Goal: Information Seeking & Learning: Learn about a topic

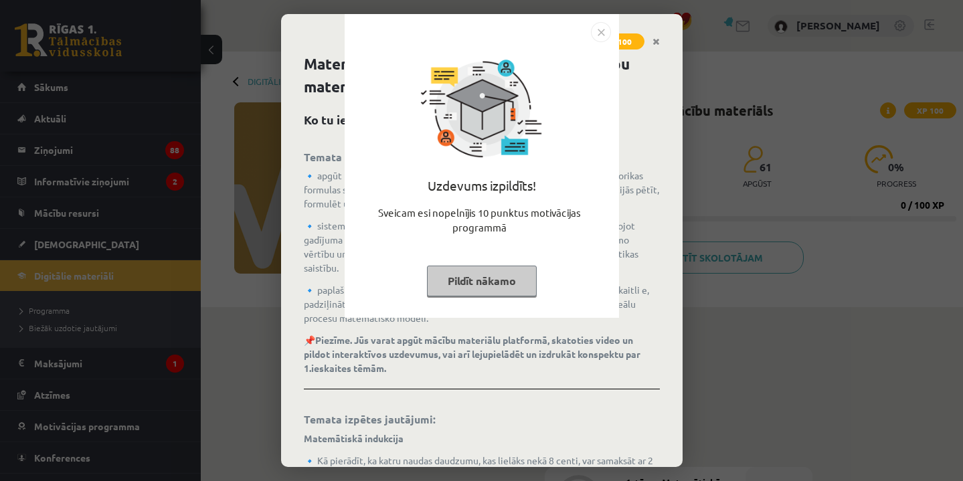
click at [518, 283] on button "Pildīt nākamo" at bounding box center [482, 281] width 110 height 31
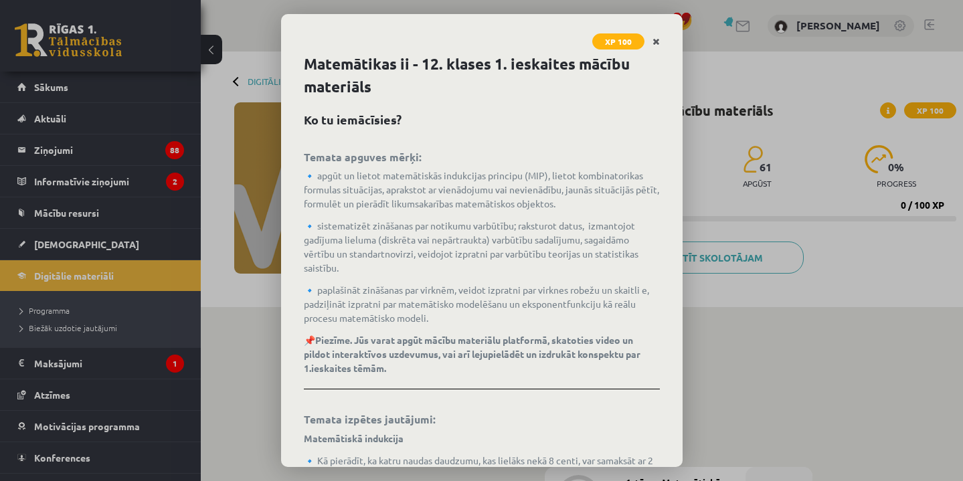
click at [653, 40] on icon "Close" at bounding box center [656, 41] width 7 height 9
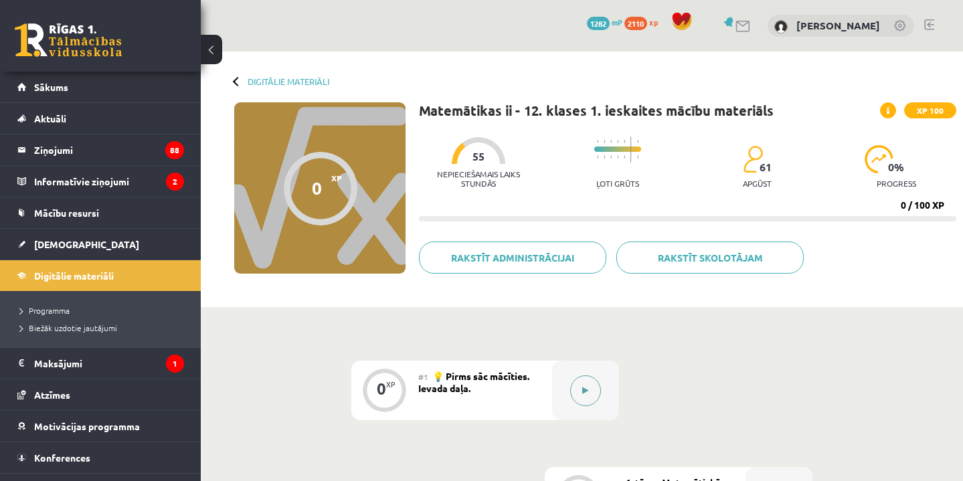
click at [585, 382] on button at bounding box center [585, 391] width 31 height 31
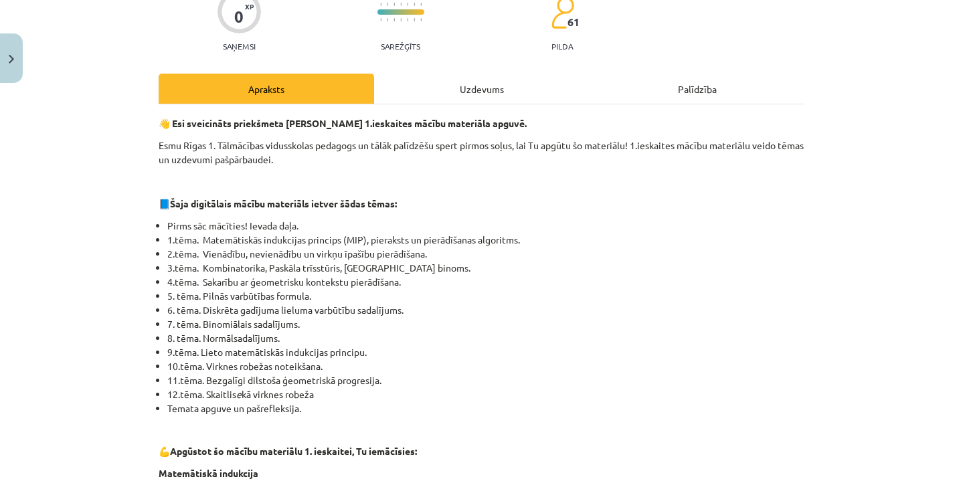
scroll to position [123, 0]
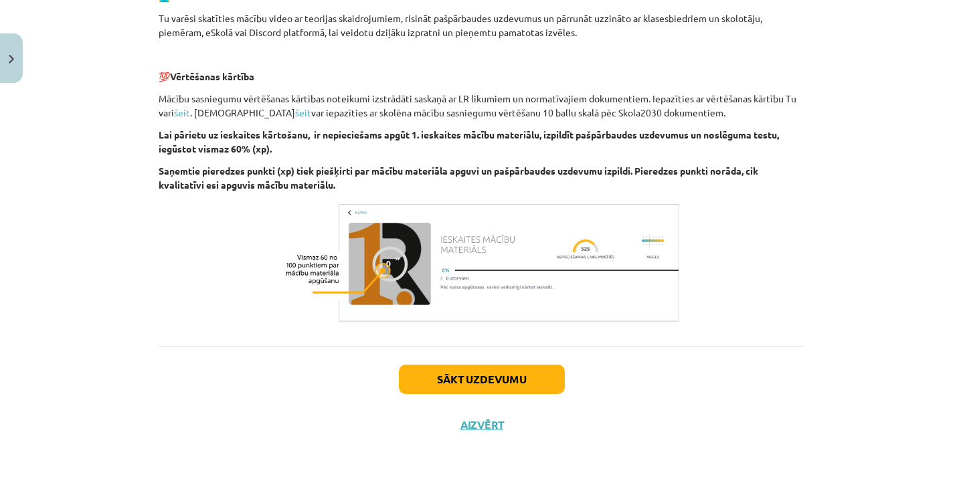
click at [478, 376] on button "Sākt uzdevumu" at bounding box center [482, 379] width 166 height 29
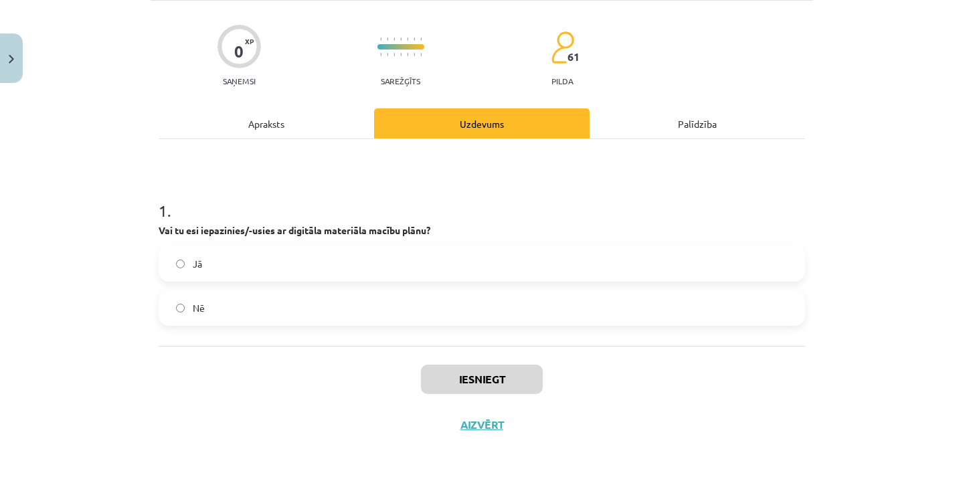
click at [399, 273] on label "Jā" at bounding box center [482, 263] width 644 height 33
click at [450, 384] on button "Iesniegt" at bounding box center [482, 379] width 122 height 29
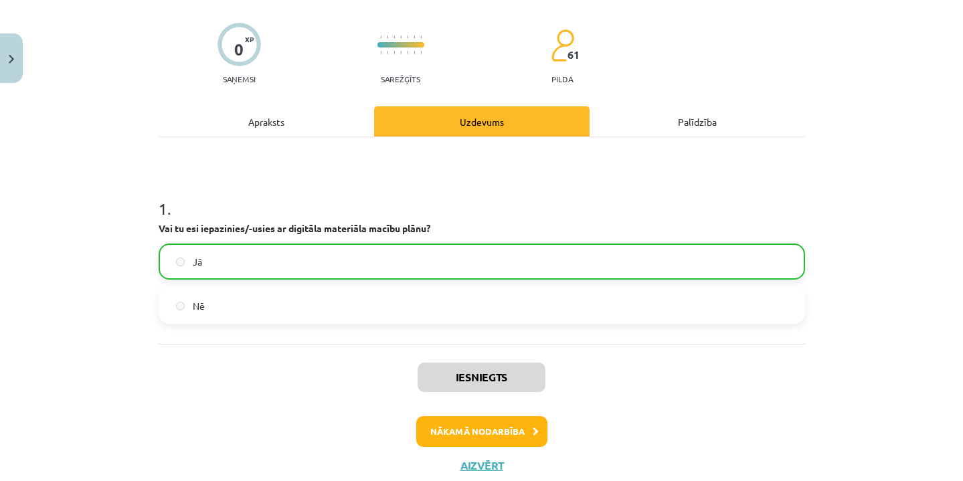
click at [483, 432] on button "Nākamā nodarbība" at bounding box center [481, 431] width 131 height 31
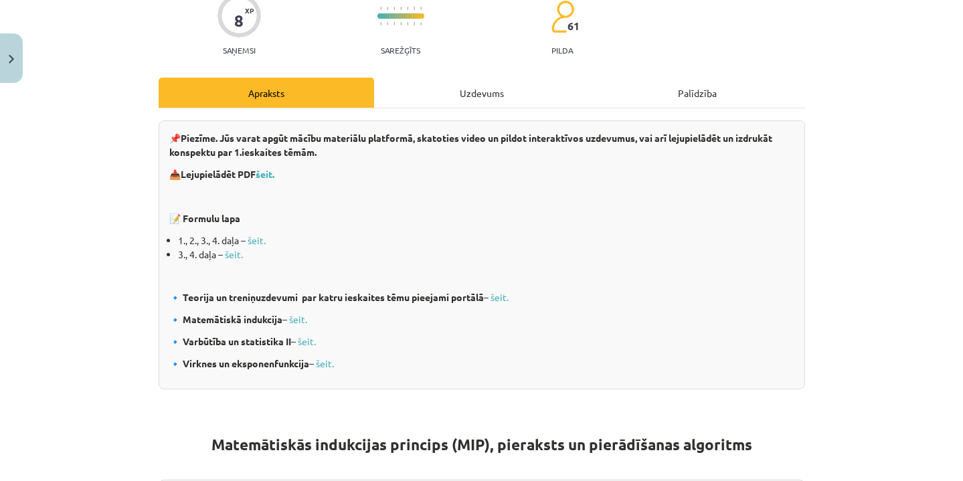
scroll to position [151, 0]
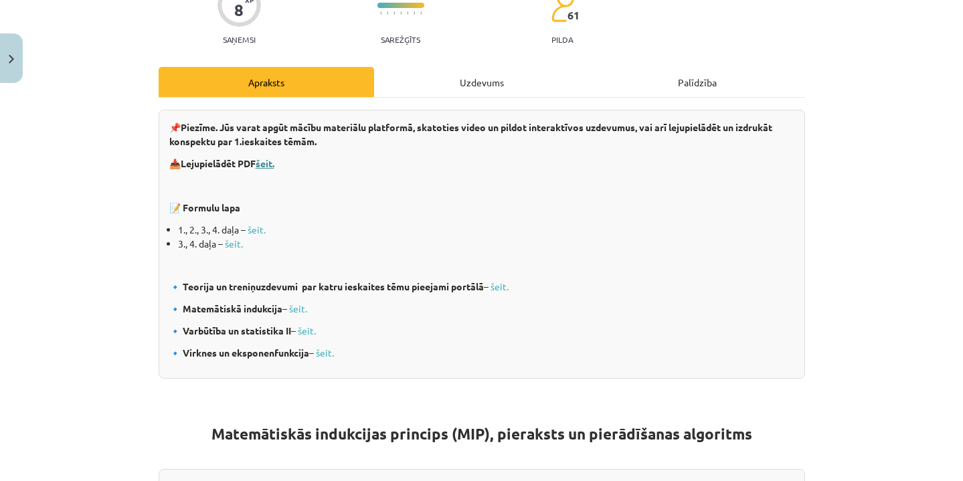
click at [272, 163] on b "šeit." at bounding box center [265, 163] width 19 height 12
click at [260, 229] on link "šeit." at bounding box center [257, 230] width 18 height 12
click at [471, 88] on div "Uzdevums" at bounding box center [482, 82] width 216 height 30
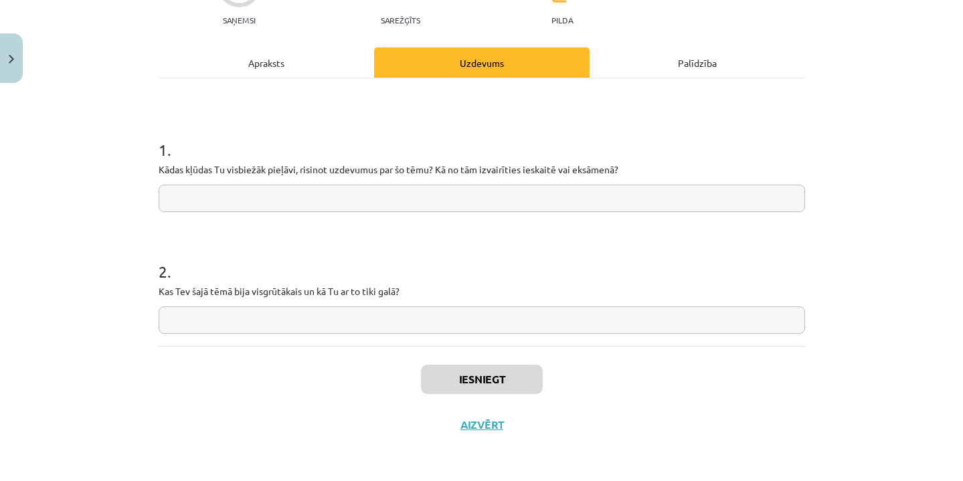
scroll to position [173, 0]
click at [288, 58] on div "Apraksts" at bounding box center [267, 63] width 216 height 30
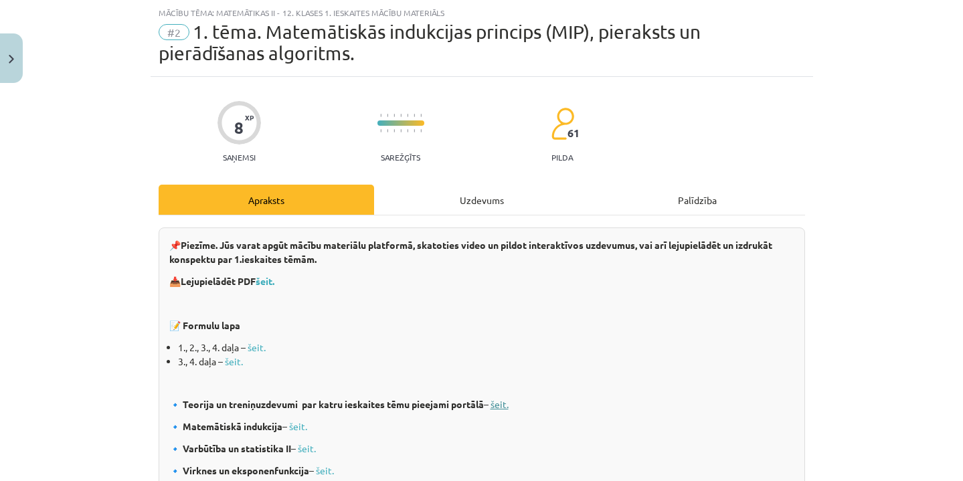
click at [507, 403] on link "šeit." at bounding box center [500, 404] width 18 height 12
click at [275, 280] on b "šeit." at bounding box center [265, 281] width 19 height 12
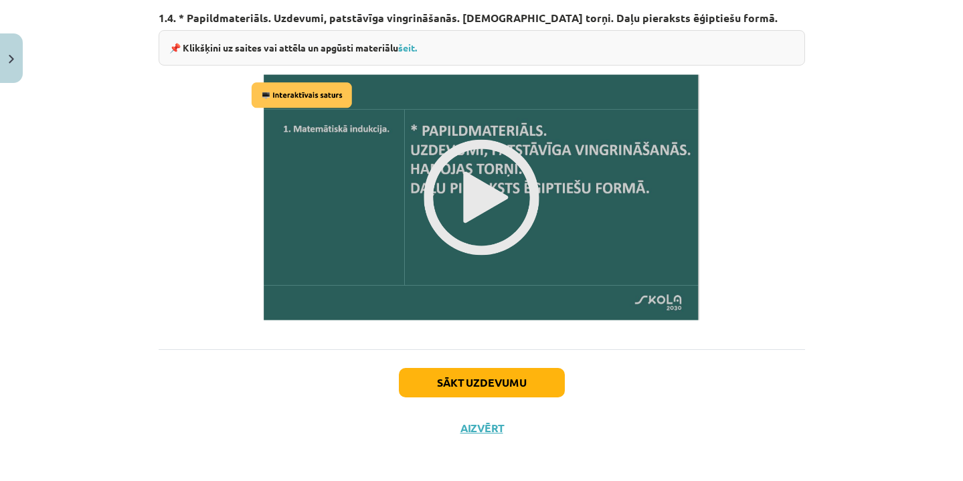
scroll to position [1636, 0]
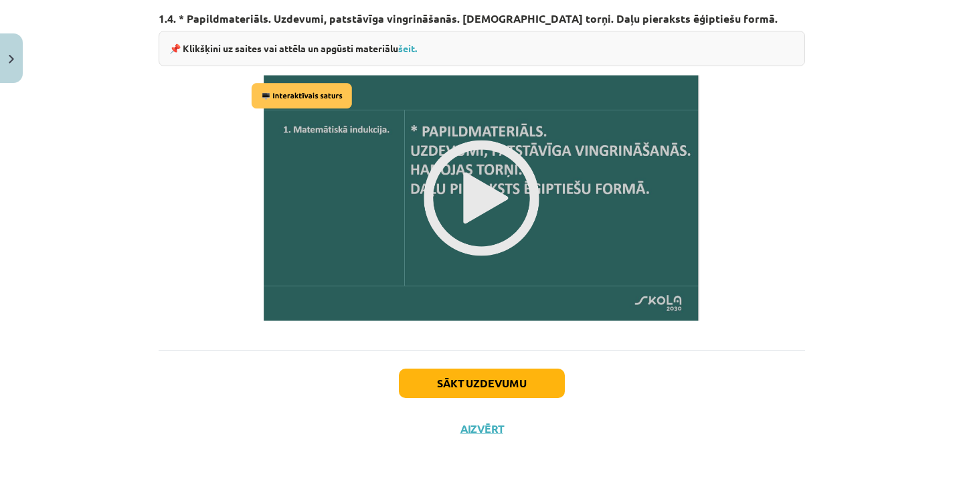
click at [495, 422] on button "Aizvērt" at bounding box center [482, 428] width 51 height 13
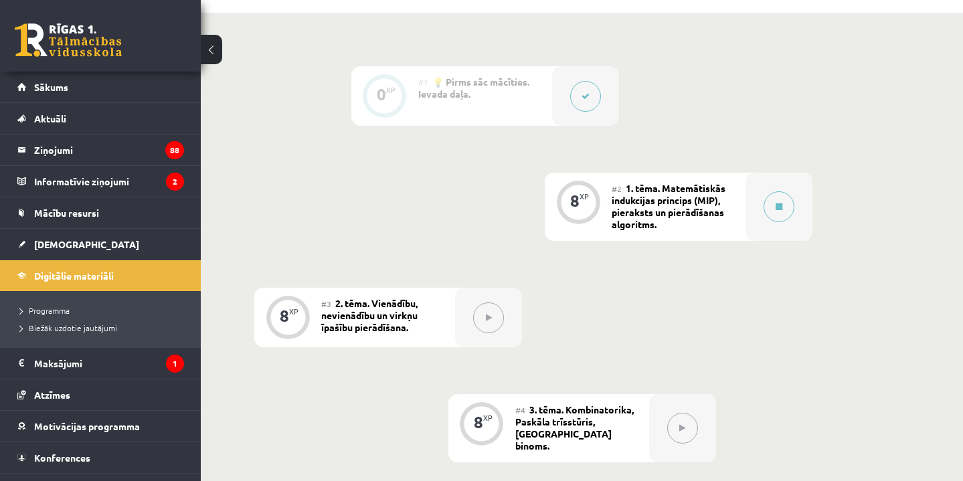
scroll to position [317, 0]
